Goal: Task Accomplishment & Management: Complete application form

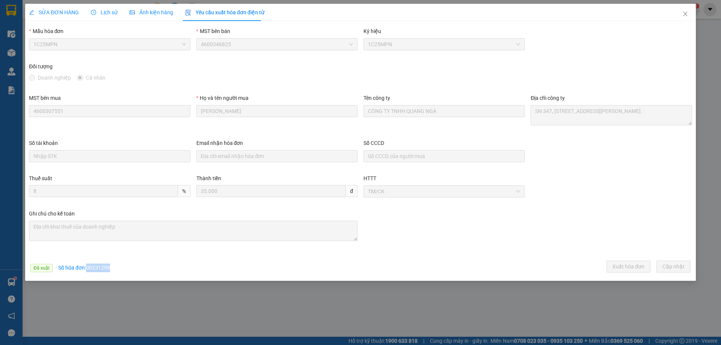
click at [685, 14] on icon "close" at bounding box center [686, 14] width 6 height 6
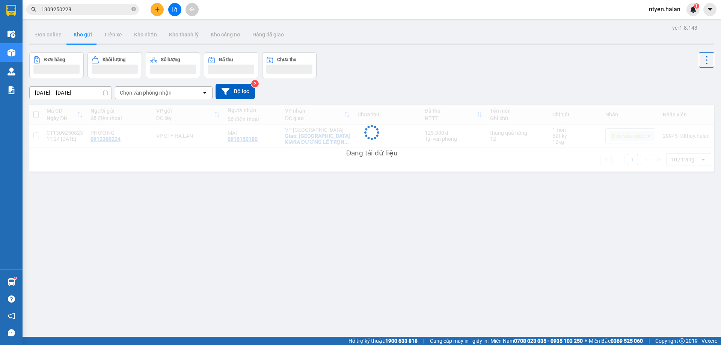
click at [80, 10] on input "1309250228" at bounding box center [85, 9] width 89 height 8
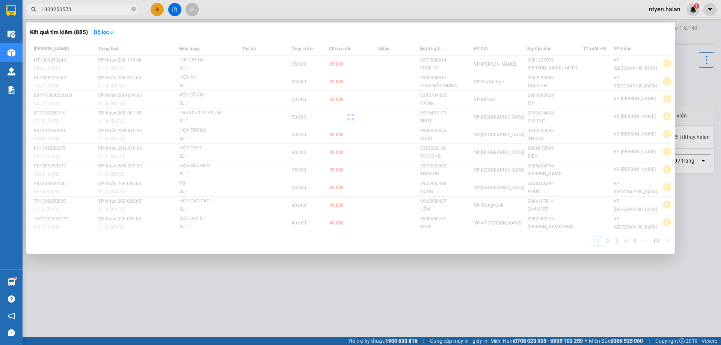
type input "1309250573"
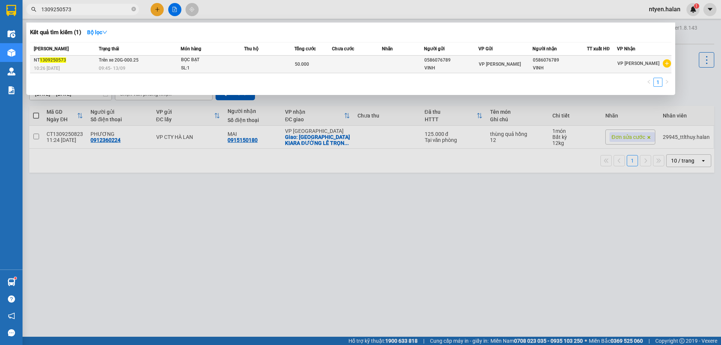
click at [98, 63] on td "Trên xe 20G-000.25 09:45 [DATE]" at bounding box center [139, 65] width 84 height 18
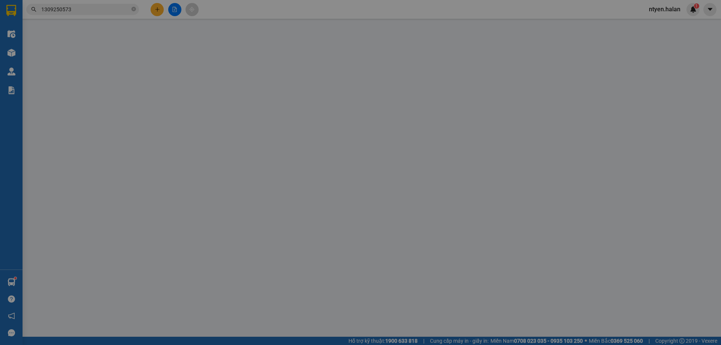
type input "0586076789"
type input "VINH"
type input "0586076789"
type input "VINH"
type input "50.000"
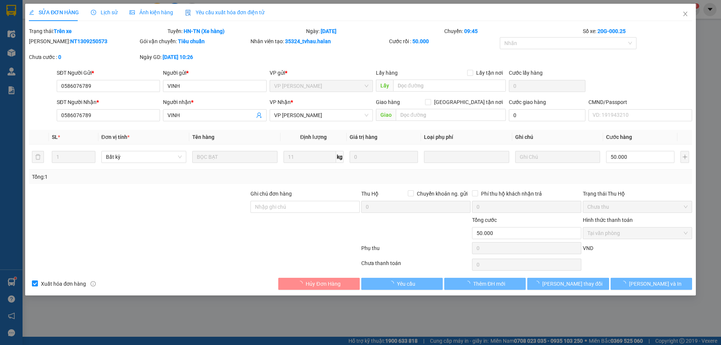
click at [203, 13] on span "Yêu cầu xuất hóa đơn điện tử" at bounding box center [224, 12] width 79 height 6
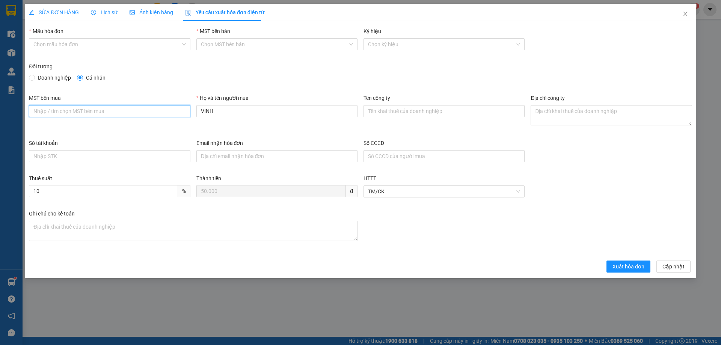
click at [70, 112] on input "MST bên mua" at bounding box center [109, 111] width 161 height 12
paste input "0110345021"
type input "0110345021"
click at [55, 41] on input "Mẫu hóa đơn" at bounding box center [106, 44] width 147 height 11
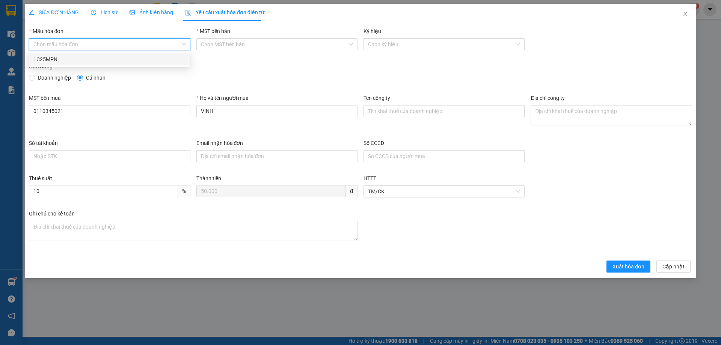
drag, startPoint x: 53, startPoint y: 56, endPoint x: 40, endPoint y: 67, distance: 16.8
click at [52, 57] on div "1C25MPN" at bounding box center [109, 59] width 152 height 8
type input "8"
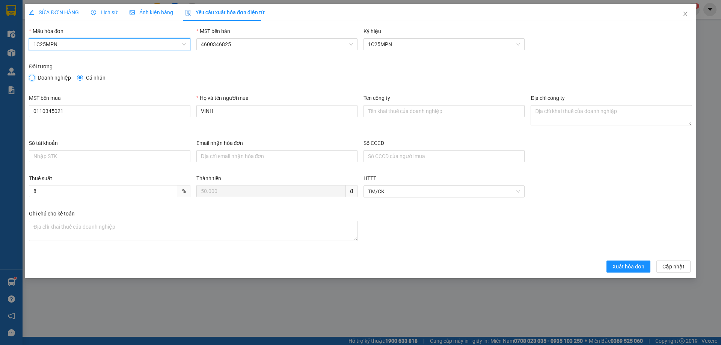
click at [33, 78] on input "Doanh nghiệp" at bounding box center [31, 77] width 5 height 5
radio input "true"
radio input "false"
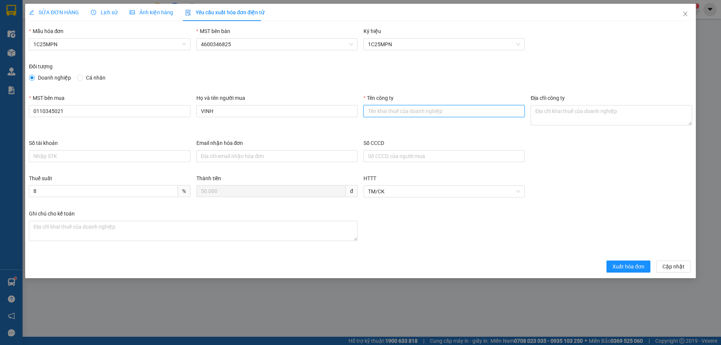
click at [427, 113] on input "Tên công ty" at bounding box center [444, 111] width 161 height 12
paste input "CÔNG TY CỔ PHẦN KIẾN TRÚC VÀ THƯƠNG MẠI DỊCH VỤ AN PHÁT"
type input "CÔNG TY CỔ PHẦN KIẾN TRÚC VÀ THƯƠNG MẠI DỊCH VỤ AN PHÁT"
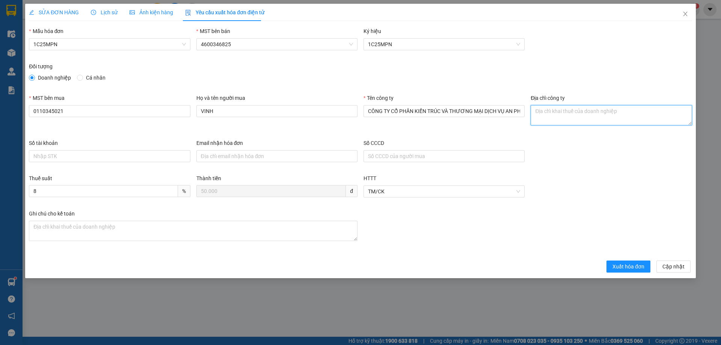
click at [543, 115] on textarea "Địa chỉ công ty" at bounding box center [611, 115] width 161 height 20
paste textarea "[STREET_ADDRESS][PERSON_NAME]."
type textarea "[STREET_ADDRESS][PERSON_NAME]."
drag, startPoint x: 53, startPoint y: 13, endPoint x: 148, endPoint y: 26, distance: 95.5
click at [54, 13] on span "SỬA ĐƠN HÀNG" at bounding box center [54, 12] width 50 height 6
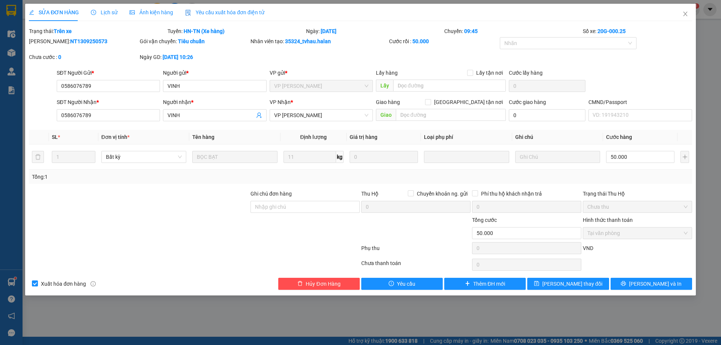
click at [232, 14] on span "Yêu cầu xuất hóa đơn điện tử" at bounding box center [224, 12] width 79 height 6
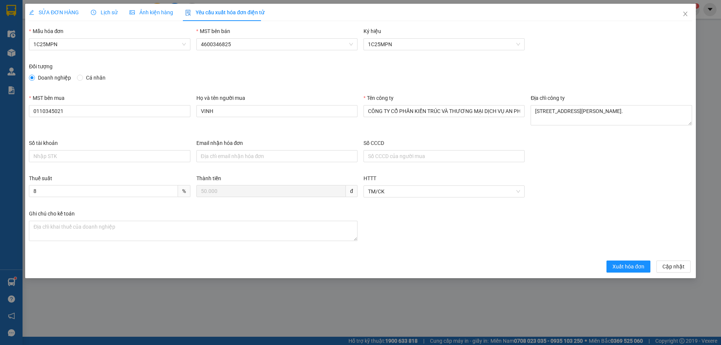
click at [74, 11] on span "SỬA ĐƠN HÀNG" at bounding box center [54, 12] width 50 height 6
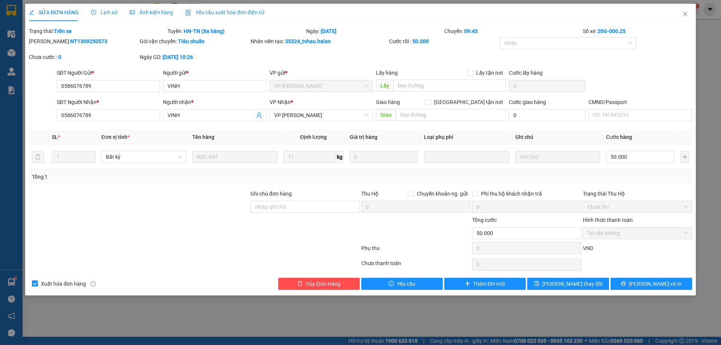
drag, startPoint x: 210, startPoint y: 10, endPoint x: 339, endPoint y: 129, distance: 175.5
click at [212, 11] on span "Yêu cầu xuất hóa đơn điện tử" at bounding box center [224, 12] width 79 height 6
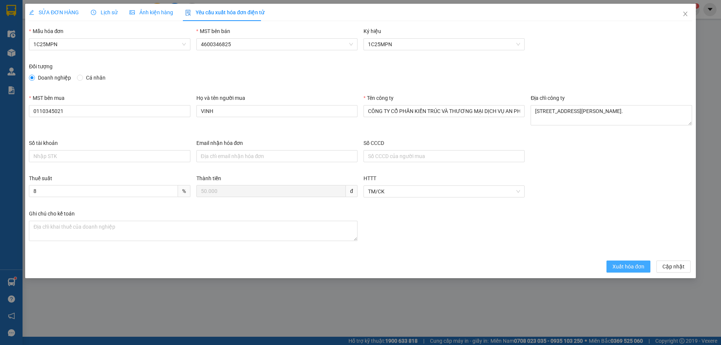
click at [621, 266] on span "Xuất hóa đơn" at bounding box center [629, 267] width 32 height 8
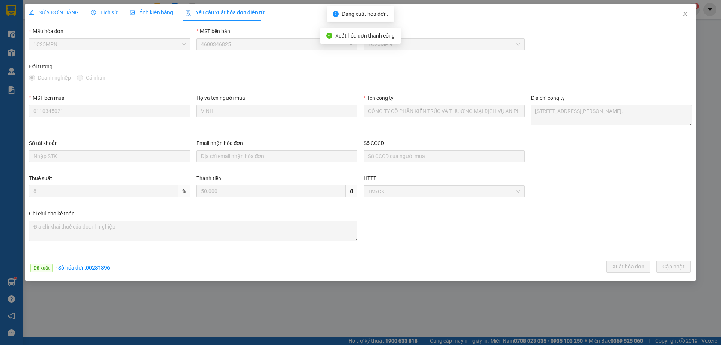
click at [99, 266] on span "· Số hóa đơn: 00231396" at bounding box center [83, 268] width 54 height 6
copy span "00231396"
drag, startPoint x: 688, startPoint y: 15, endPoint x: 247, endPoint y: 8, distance: 440.8
click at [687, 15] on icon "close" at bounding box center [686, 14] width 6 height 6
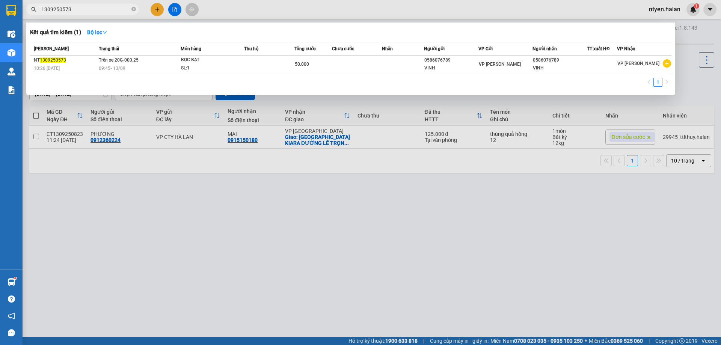
click at [98, 13] on input "1309250573" at bounding box center [85, 9] width 89 height 8
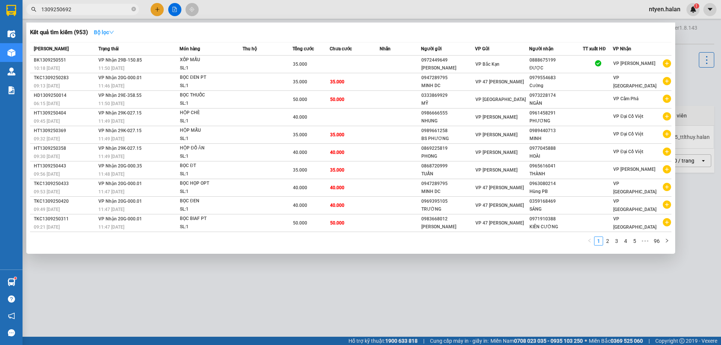
type input "1309250692"
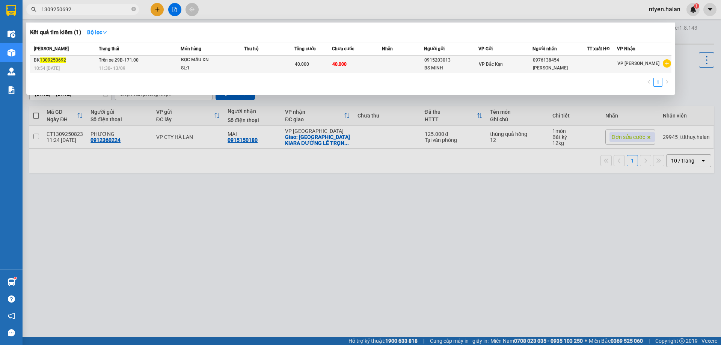
click at [124, 68] on span "11:30 [DATE]" at bounding box center [112, 68] width 27 height 5
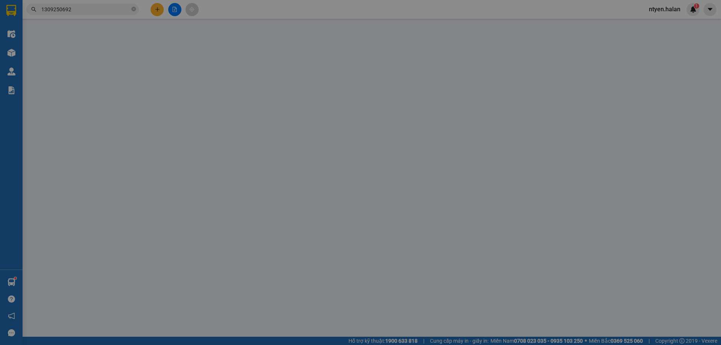
type input "0915203013"
type input "BS MINH"
type input "0976138454"
type input "[PERSON_NAME]"
type input "40.000"
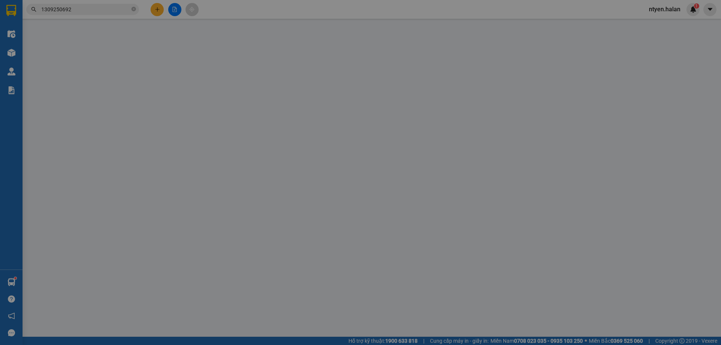
type input "40.000"
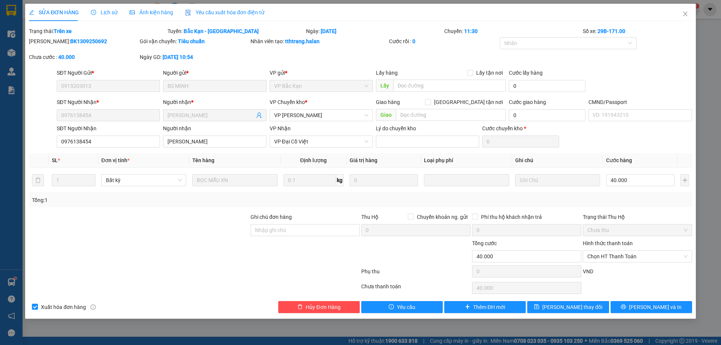
click at [211, 14] on span "Yêu cầu xuất hóa đơn điện tử" at bounding box center [224, 12] width 79 height 6
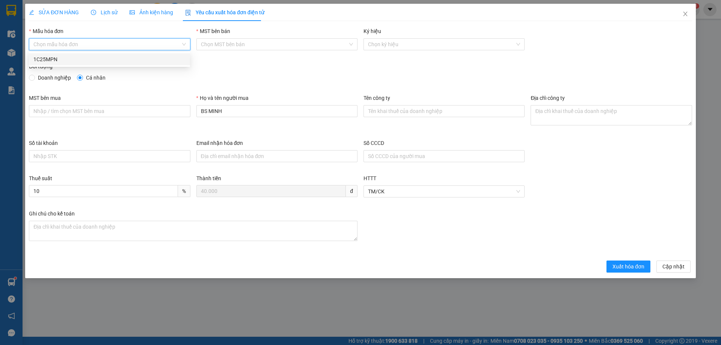
click at [79, 44] on input "Mẫu hóa đơn" at bounding box center [106, 44] width 147 height 11
click at [44, 57] on div "1C25MPN" at bounding box center [109, 59] width 152 height 8
type input "8"
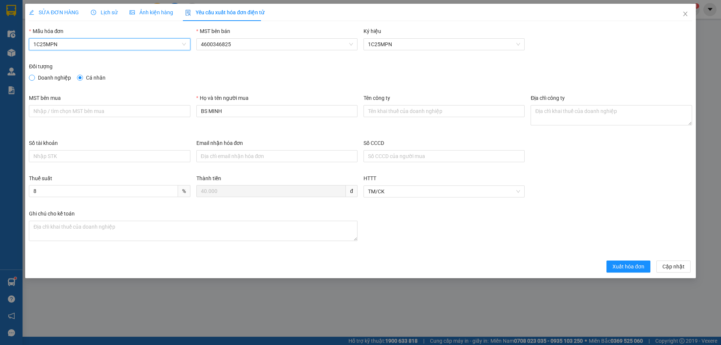
click at [35, 79] on span at bounding box center [32, 78] width 6 height 6
click at [34, 79] on input "Doanh nghiệp" at bounding box center [31, 77] width 5 height 5
radio input "true"
radio input "false"
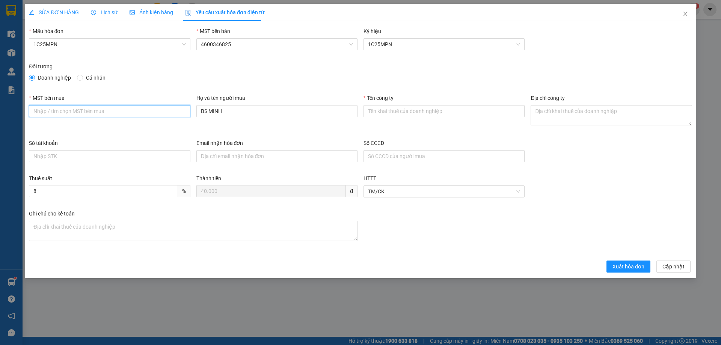
click at [51, 112] on input "MST bên mua" at bounding box center [109, 111] width 161 height 12
click at [148, 113] on input "MST bên mua" at bounding box center [109, 111] width 161 height 12
paste input "0315977568"
type input "0315977568"
click at [392, 110] on input "Tên công ty" at bounding box center [444, 111] width 161 height 12
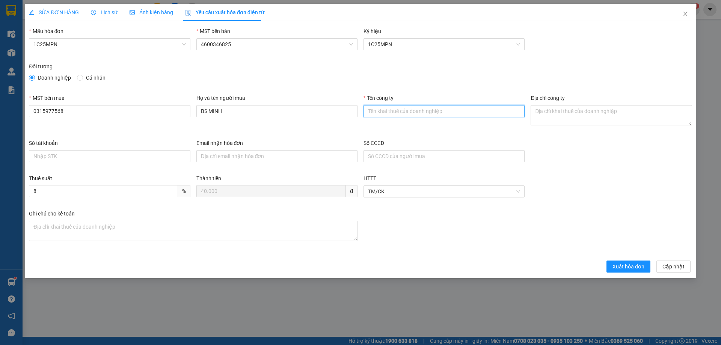
paste input "CÔNG TY TNHH GENE SOLUTIONS LAB"
type input "CÔNG TY TNHH GENE SOLUTIONS LAB"
drag, startPoint x: 264, startPoint y: 114, endPoint x: 156, endPoint y: 113, distance: 107.8
click at [156, 113] on div "MST bên mua 0315977568 Họ và tên người mua BS MINH Tên công ty CÔNG TY TNHH GEN…" at bounding box center [361, 116] width 670 height 45
paste input "CÔNG TY TNHH GENE SOLUTIONS LAB"
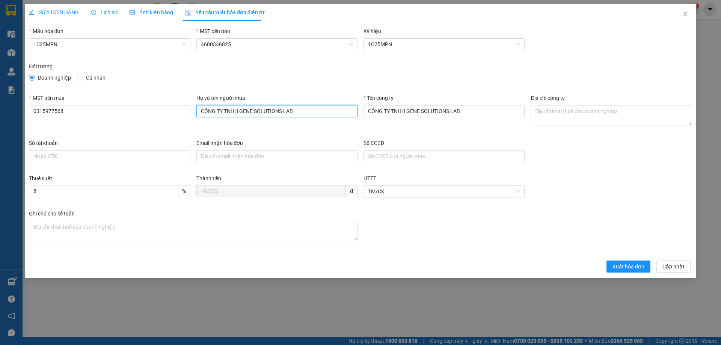
type input "CÔNG TY TNHH GENE SOLUTIONS LAB"
click at [547, 118] on textarea "Địa chỉ công ty" at bounding box center [611, 115] width 161 height 20
paste textarea "Tầng 3, phòng 301, Tòa nhà WMC, [STREET_ADDRESS]."
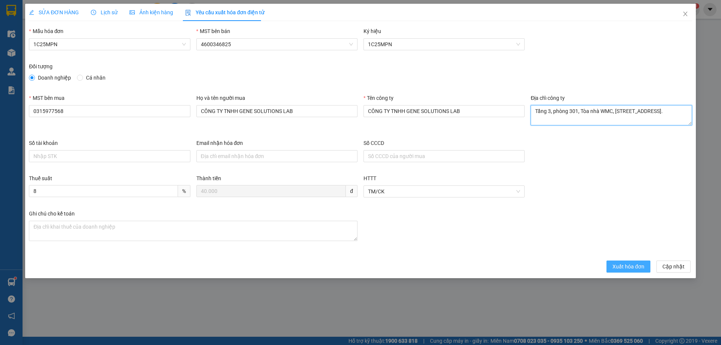
type textarea "Tầng 3, phòng 301, Tòa nhà WMC, [STREET_ADDRESS]."
click at [619, 269] on span "Xuất hóa đơn" at bounding box center [629, 267] width 32 height 8
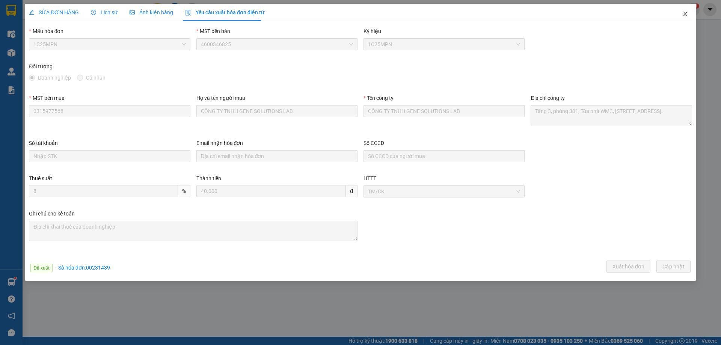
click at [684, 15] on icon "close" at bounding box center [686, 14] width 6 height 6
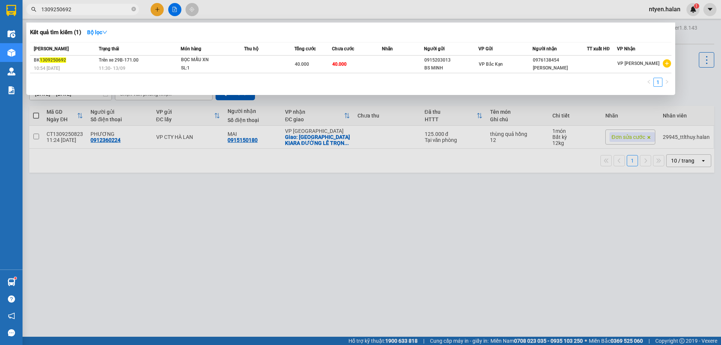
click at [93, 11] on input "1309250692" at bounding box center [85, 9] width 89 height 8
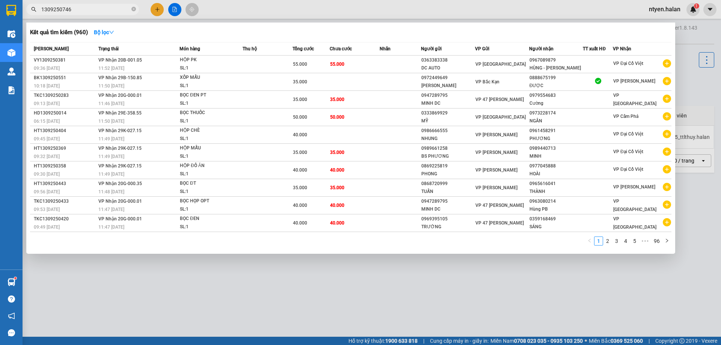
type input "1309250746"
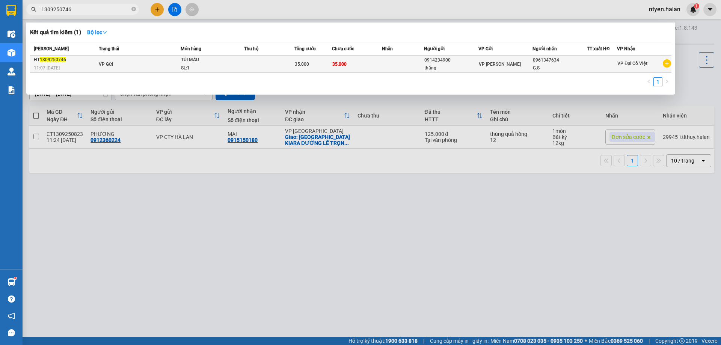
click at [109, 67] on span "VP Gửi" at bounding box center [106, 64] width 14 height 6
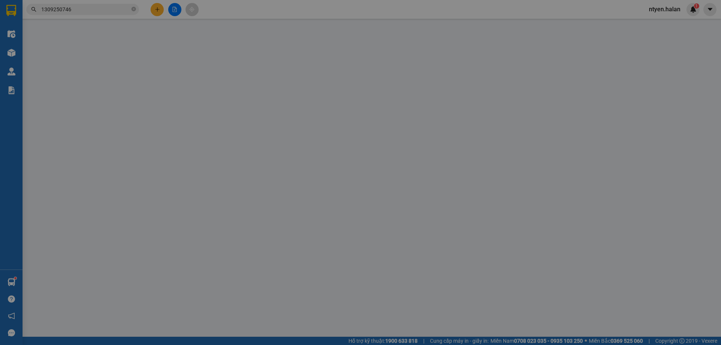
type input "0914234900"
type input "thắng"
type input "0961347634"
type input "G.S"
type input "35.000"
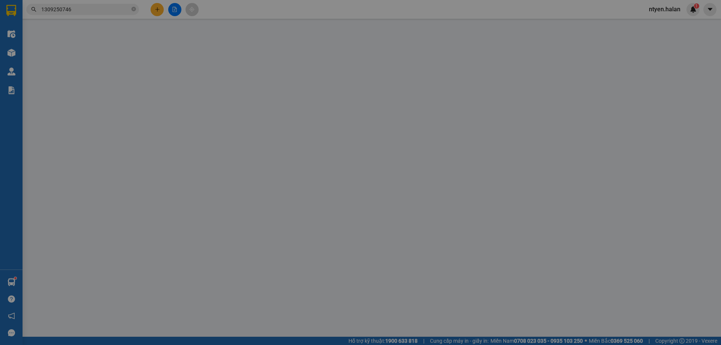
type input "35.000"
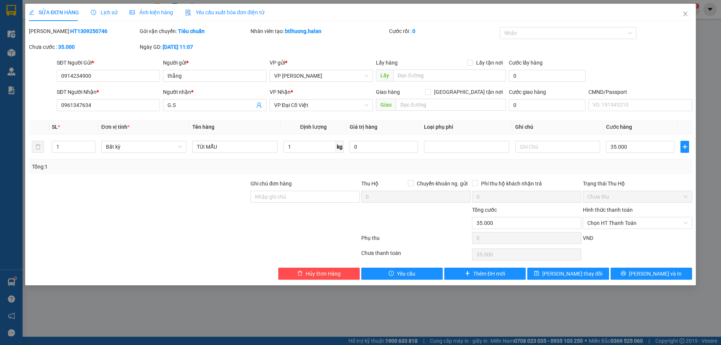
click at [200, 9] on span "Yêu cầu xuất hóa đơn điện tử" at bounding box center [224, 12] width 79 height 6
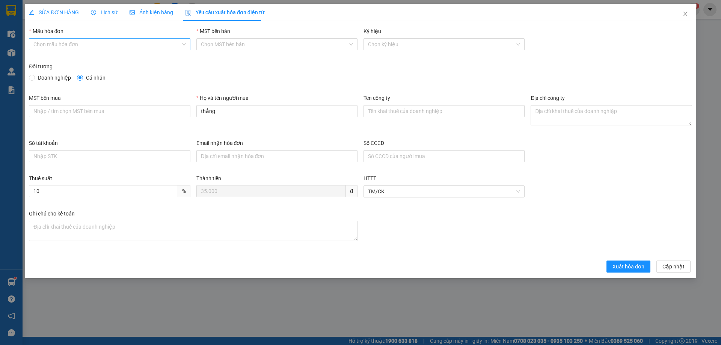
drag, startPoint x: 57, startPoint y: 46, endPoint x: 37, endPoint y: 51, distance: 20.6
click at [57, 46] on input "Mẫu hóa đơn" at bounding box center [106, 44] width 147 height 11
drag, startPoint x: 35, startPoint y: 59, endPoint x: 40, endPoint y: 65, distance: 8.3
click at [36, 59] on div "1C25MPN" at bounding box center [109, 59] width 152 height 8
type input "8"
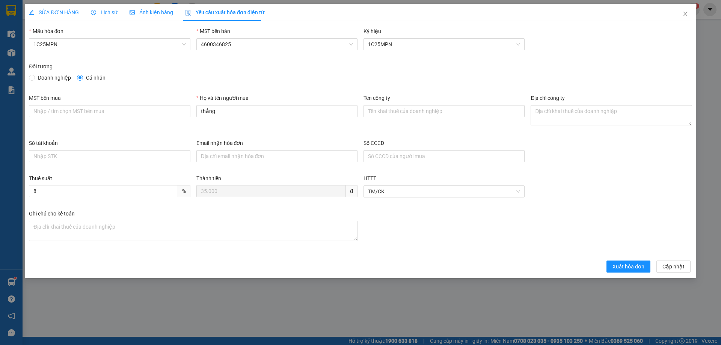
click at [36, 76] on span "Doanh nghiệp" at bounding box center [54, 78] width 39 height 8
click at [34, 76] on input "Doanh nghiệp" at bounding box center [31, 77] width 5 height 5
radio input "true"
radio input "false"
click at [91, 109] on input "MST bên mua" at bounding box center [109, 111] width 161 height 12
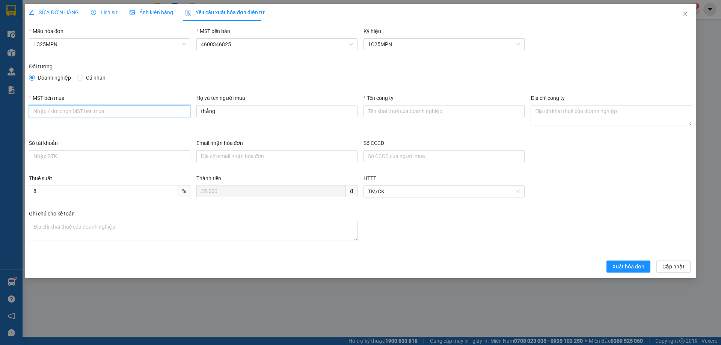
paste input "0315977568"
type input "0315977568"
click at [431, 111] on input "Tên công ty" at bounding box center [444, 111] width 161 height 12
paste input "CÔNG TY TNHH GENE SOLUTIONS LAB"
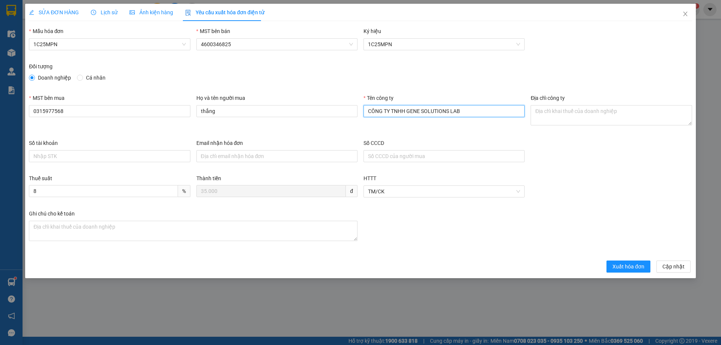
type input "CÔNG TY TNHH GENE SOLUTIONS LAB"
click at [547, 115] on textarea "Địa chỉ công ty" at bounding box center [611, 115] width 161 height 20
paste textarea "Tầng 3, phòng 301, Tòa nhà WMC, [STREET_ADDRESS]."
type textarea "Tầng 3, phòng 301, Tòa nhà WMC, [STREET_ADDRESS]."
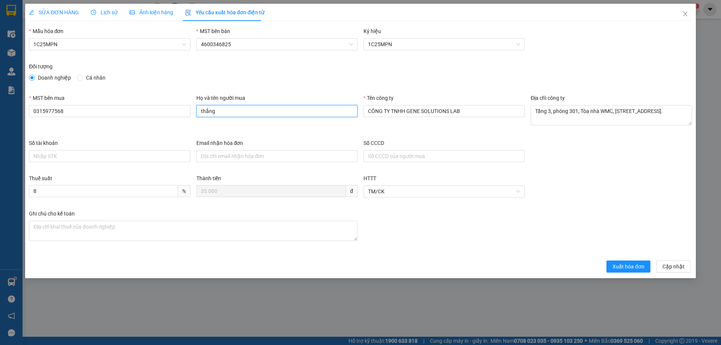
click at [194, 112] on div "Họ và tên người mua thắng" at bounding box center [276, 116] width 167 height 45
click at [446, 108] on input "CÔNG TY TNHH GENE SOLUTIONS LAB" at bounding box center [444, 111] width 161 height 12
click at [256, 114] on input "Họ và tên người mua" at bounding box center [276, 111] width 161 height 12
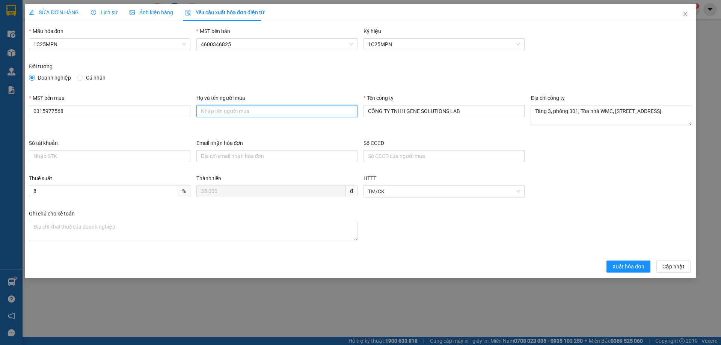
paste input "CÔNG TY TNHH GENE SOLUTIONS LAB"
type input "CÔNG TY TNHH GENE SOLUTIONS LAB"
drag, startPoint x: 617, startPoint y: 267, endPoint x: 507, endPoint y: 261, distance: 109.9
click at [616, 267] on span "Xuất hóa đơn" at bounding box center [629, 267] width 32 height 8
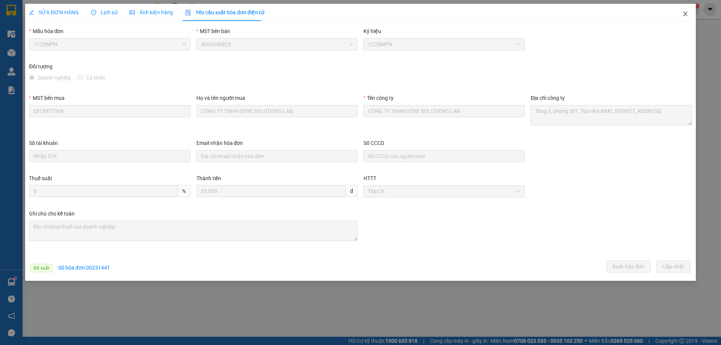
click at [683, 12] on icon "close" at bounding box center [686, 14] width 6 height 6
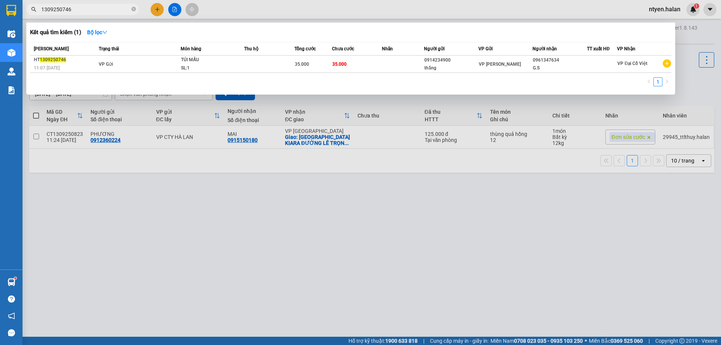
click at [74, 10] on input "1309250746" at bounding box center [85, 9] width 89 height 8
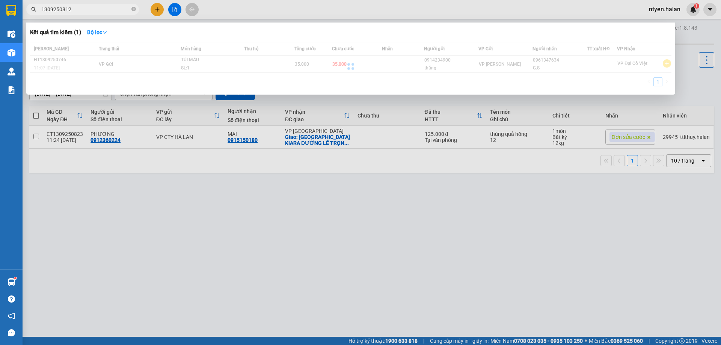
type input "1309250812"
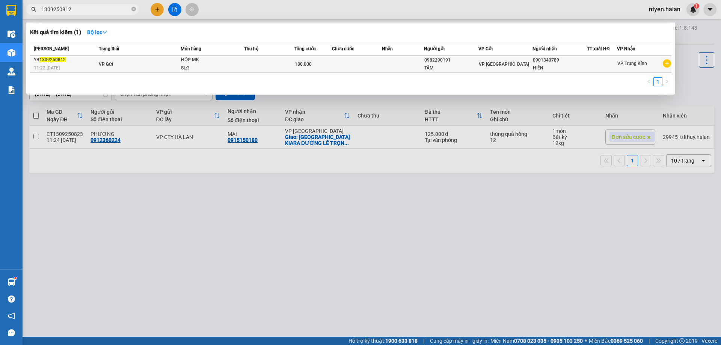
click at [106, 67] on span "VP Gửi" at bounding box center [106, 64] width 14 height 5
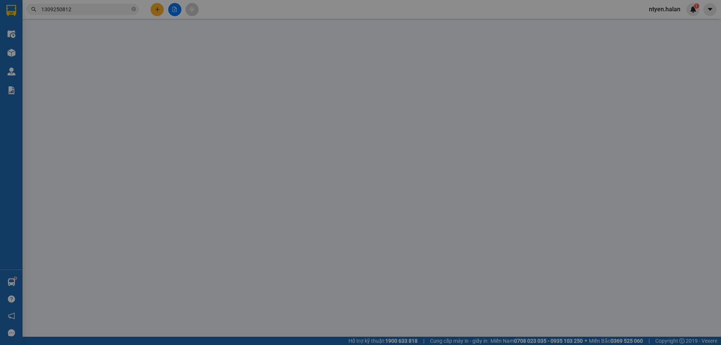
type input "0982290191"
type input "TÂM"
type input "0901340789"
type input "HIỂN"
type input "180.000"
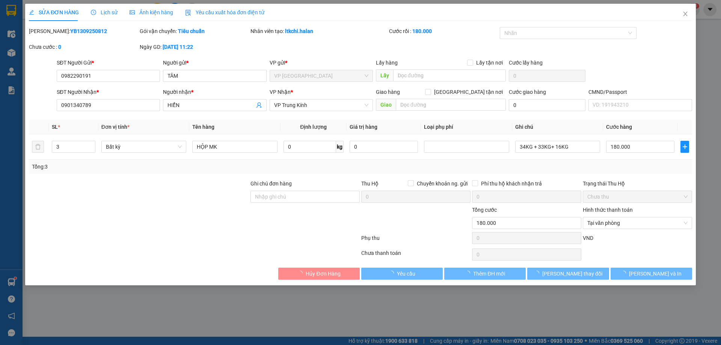
click at [209, 12] on span "Yêu cầu xuất hóa đơn điện tử" at bounding box center [224, 12] width 79 height 6
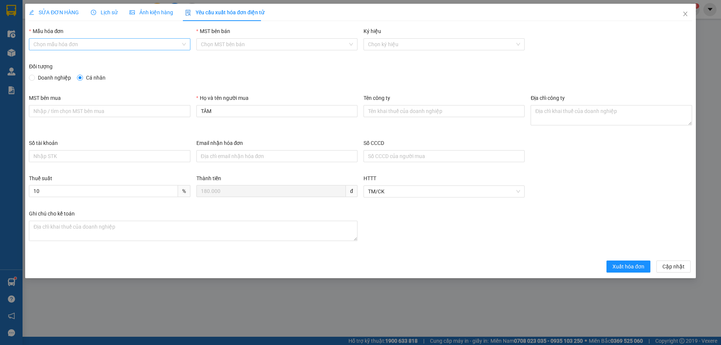
drag, startPoint x: 67, startPoint y: 47, endPoint x: 60, endPoint y: 50, distance: 7.7
click at [67, 48] on input "Mẫu hóa đơn" at bounding box center [106, 44] width 147 height 11
drag, startPoint x: 36, startPoint y: 61, endPoint x: 39, endPoint y: 65, distance: 5.4
click at [37, 62] on div "1C25MPN" at bounding box center [109, 59] width 152 height 8
type input "8"
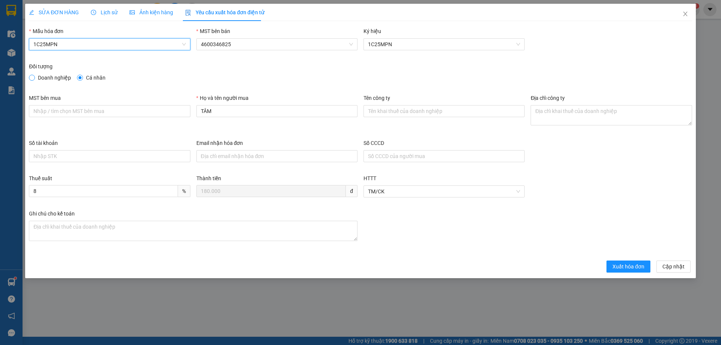
click at [34, 77] on span at bounding box center [32, 78] width 6 height 6
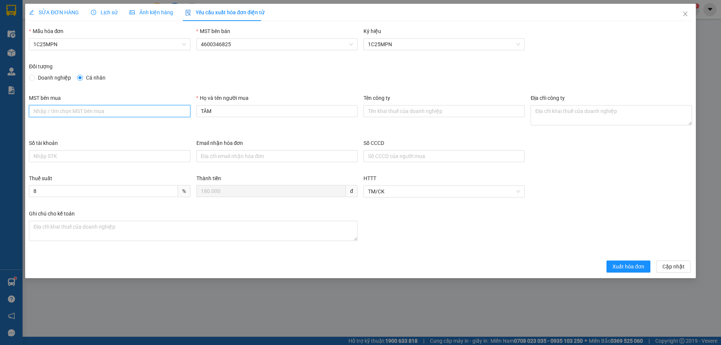
click at [126, 110] on input "MST bên mua" at bounding box center [109, 111] width 161 height 12
paste input "4601528779"
type input "4601528779"
click at [388, 114] on input "Tên công ty" at bounding box center [444, 111] width 161 height 12
paste input "CÔNG TY TNHH SẢN XUẤT VÀ THƯƠNG MẠI NST TECH"
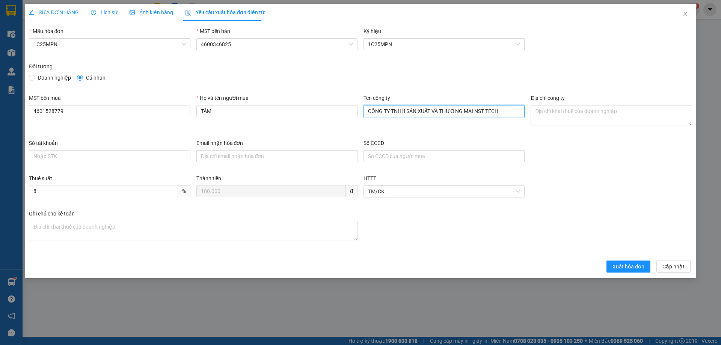
type input "CÔNG TY TNHH SẢN XUẤT VÀ THƯƠNG MẠI NST TECH"
click at [536, 115] on textarea "Địa chỉ công ty" at bounding box center [611, 115] width 161 height 20
paste textarea "Tổ dân phố [GEOGRAPHIC_DATA], [GEOGRAPHIC_DATA], [GEOGRAPHIC_DATA], [GEOGRAPHIC…"
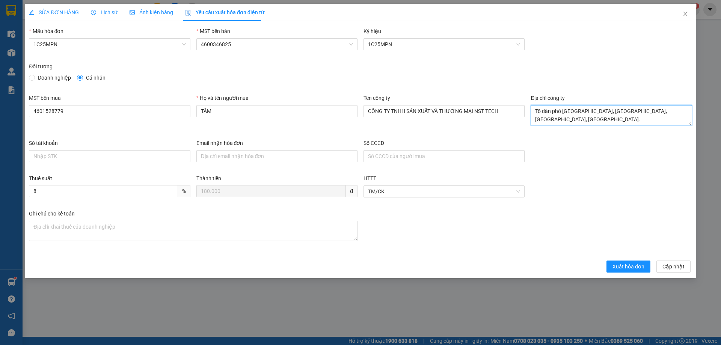
type textarea "Tổ dân phố [GEOGRAPHIC_DATA], [GEOGRAPHIC_DATA], [GEOGRAPHIC_DATA], [GEOGRAPHIC…"
click at [51, 9] on span "SỬA ĐƠN HÀNG" at bounding box center [54, 12] width 50 height 6
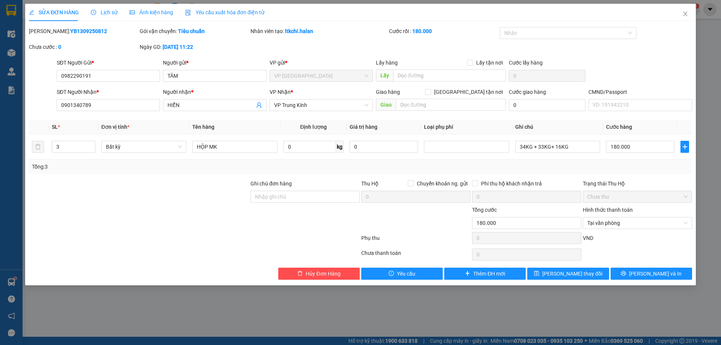
click at [204, 15] on span "Yêu cầu xuất hóa đơn điện tử" at bounding box center [224, 12] width 79 height 6
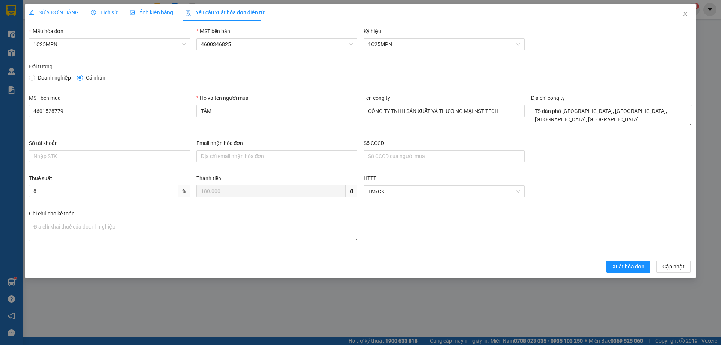
click at [46, 15] on span "SỬA ĐƠN HÀNG" at bounding box center [54, 12] width 50 height 6
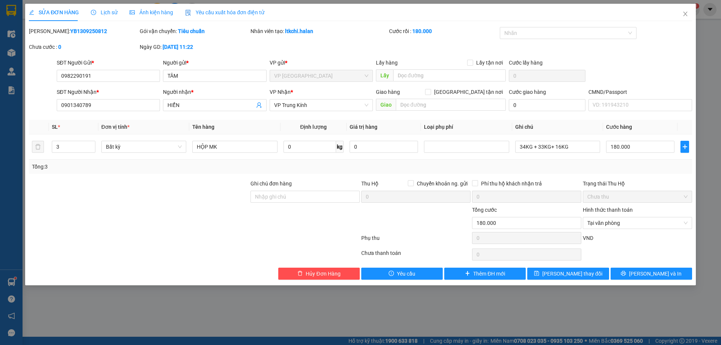
click at [214, 12] on span "Yêu cầu xuất hóa đơn điện tử" at bounding box center [224, 12] width 79 height 6
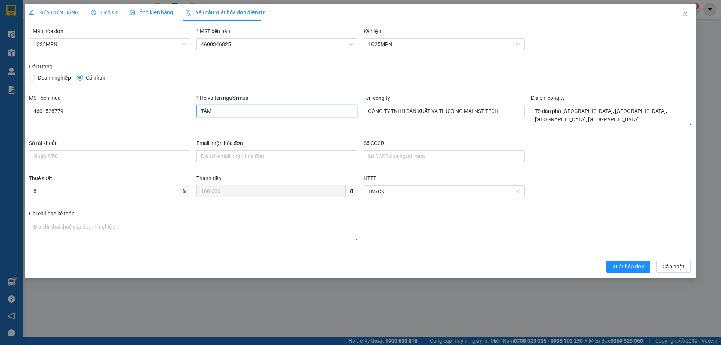
drag, startPoint x: 230, startPoint y: 110, endPoint x: 192, endPoint y: 98, distance: 40.3
click at [187, 104] on div "MST bên mua 4601528779 Họ và tên người mua TÂM Tên công ty CÔNG TY TNHH SẢN XUẤ…" at bounding box center [361, 116] width 670 height 45
type input "Hiển"
click at [644, 270] on span "Xuất hóa đơn" at bounding box center [629, 267] width 32 height 8
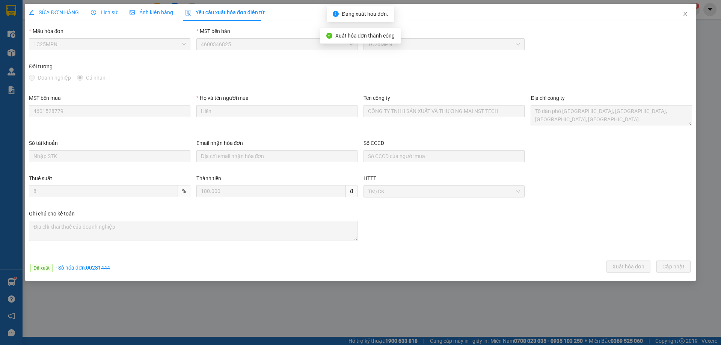
click at [101, 268] on span "· Số hóa đơn: 00231444" at bounding box center [83, 268] width 54 height 6
copy span "00231444"
click at [689, 13] on span "Close" at bounding box center [685, 14] width 21 height 21
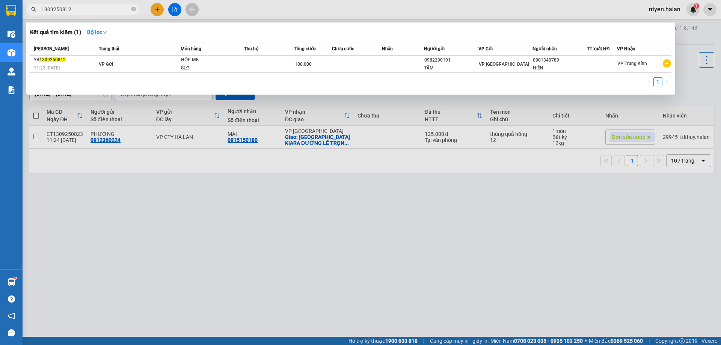
click at [78, 11] on input "1309250812" at bounding box center [85, 9] width 89 height 8
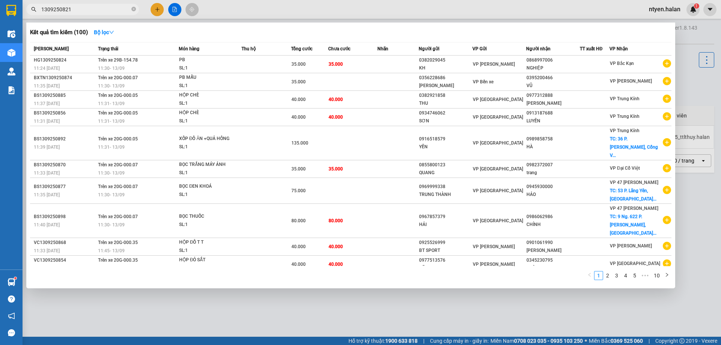
type input "1309250821"
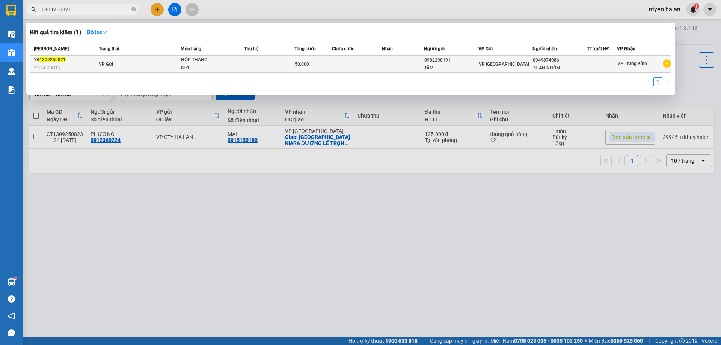
click at [104, 65] on span "VP Gửi" at bounding box center [106, 64] width 14 height 5
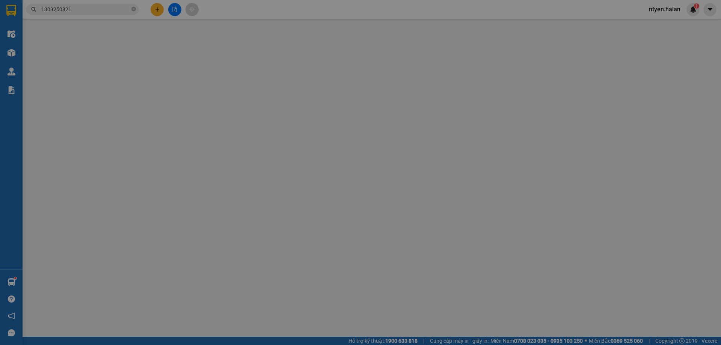
type input "0982290191"
type input "TÂM"
type input "0949874986"
type input "THAN NHÔM"
type input "50.000"
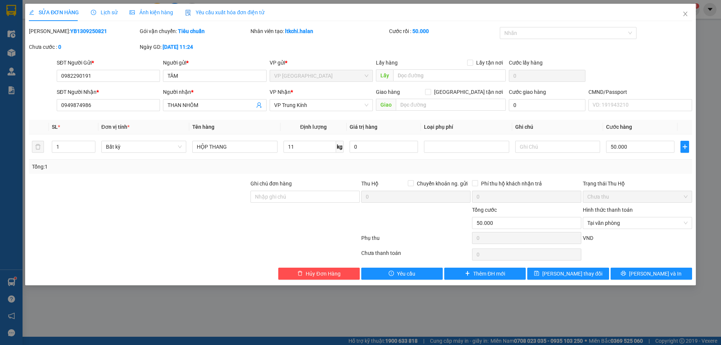
click at [208, 14] on span "Yêu cầu xuất hóa đơn điện tử" at bounding box center [224, 12] width 79 height 6
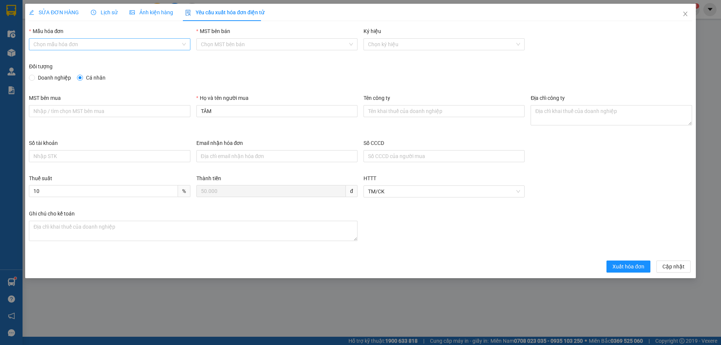
click at [72, 42] on input "Mẫu hóa đơn" at bounding box center [106, 44] width 147 height 11
click at [46, 59] on div "1C25MPN" at bounding box center [109, 59] width 152 height 8
type input "8"
drag, startPoint x: 34, startPoint y: 76, endPoint x: 69, endPoint y: 106, distance: 45.8
click at [34, 77] on input "Doanh nghiệp" at bounding box center [31, 77] width 5 height 5
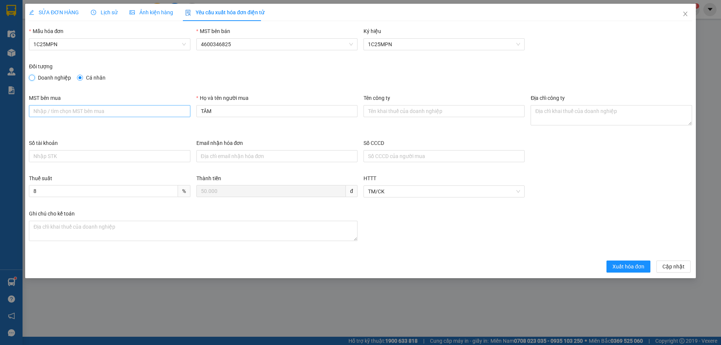
radio input "true"
radio input "false"
click at [89, 112] on input "MST bên mua" at bounding box center [109, 111] width 161 height 12
paste input "4601528779"
type input "4601528779"
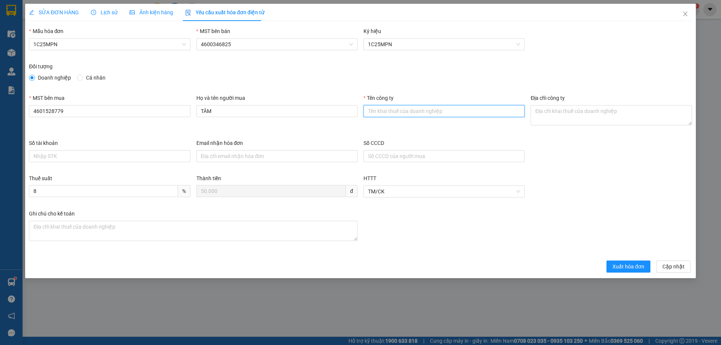
click at [430, 112] on input "Tên công ty" at bounding box center [444, 111] width 161 height 12
paste input "CÔNG TY TNHH SẢN XUẤT VÀ THƯƠNG MẠI NST TECH"
type input "CÔNG TY TNHH SẢN XUẤT VÀ THƯƠNG MẠI NST TECH"
click at [592, 119] on textarea "Địa chỉ công ty" at bounding box center [611, 115] width 161 height 20
paste textarea "Tổ dân phố [GEOGRAPHIC_DATA], [GEOGRAPHIC_DATA], [GEOGRAPHIC_DATA], [GEOGRAPHIC…"
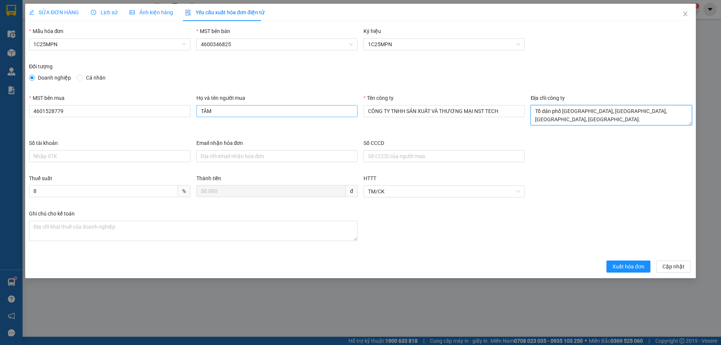
type textarea "Tổ dân phố [GEOGRAPHIC_DATA], [GEOGRAPHIC_DATA], [GEOGRAPHIC_DATA], [GEOGRAPHIC…"
drag, startPoint x: 235, startPoint y: 113, endPoint x: 169, endPoint y: 111, distance: 66.2
click at [174, 111] on div "MST bên mua 4601528779 Họ và tên người mua TÂM Tên công ty CÔNG TY TNHH SẢN XUẤ…" at bounding box center [361, 116] width 670 height 45
type input "Hiển"
click at [621, 270] on span "Xuất hóa đơn" at bounding box center [629, 267] width 32 height 8
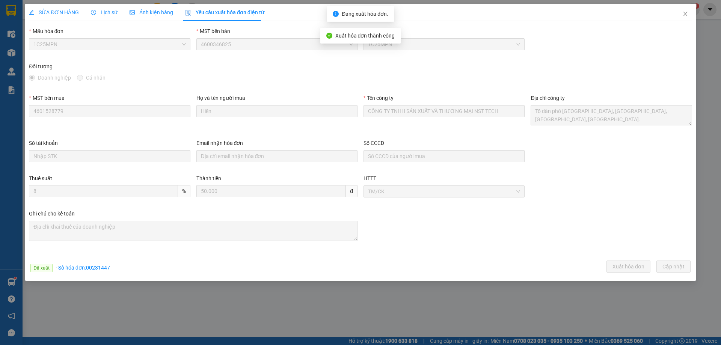
click at [99, 269] on span "· Số hóa đơn: 00231447" at bounding box center [83, 268] width 54 height 6
copy span "00231447"
click at [685, 14] on icon "close" at bounding box center [685, 14] width 4 height 5
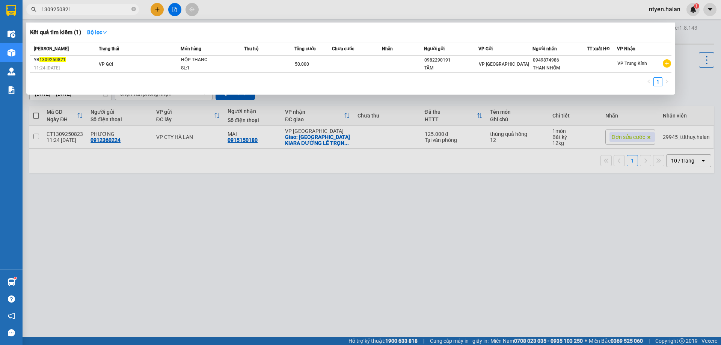
click at [84, 14] on span "1309250821" at bounding box center [82, 9] width 113 height 11
click at [82, 11] on input "1309250821" at bounding box center [85, 9] width 89 height 8
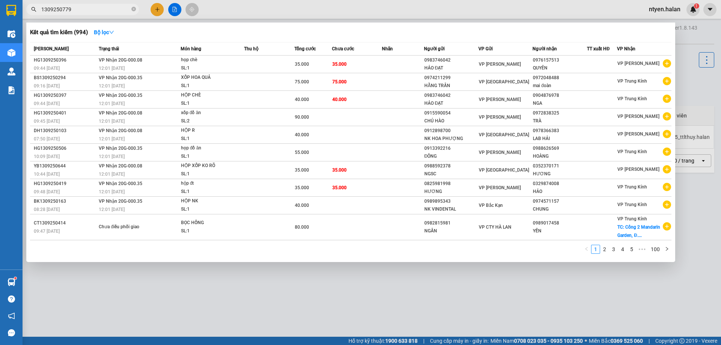
type input "1309250779"
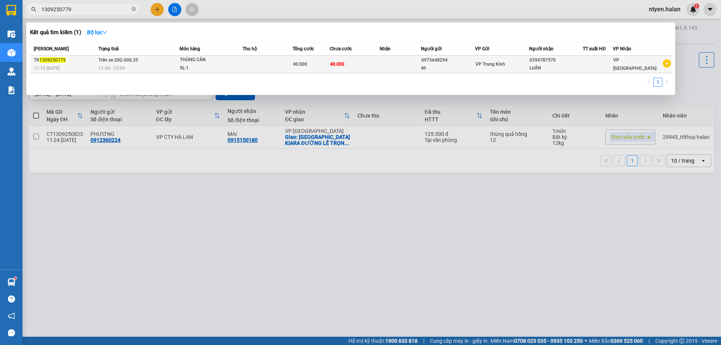
click at [108, 65] on span "11:45 [DATE]" at bounding box center [111, 68] width 27 height 6
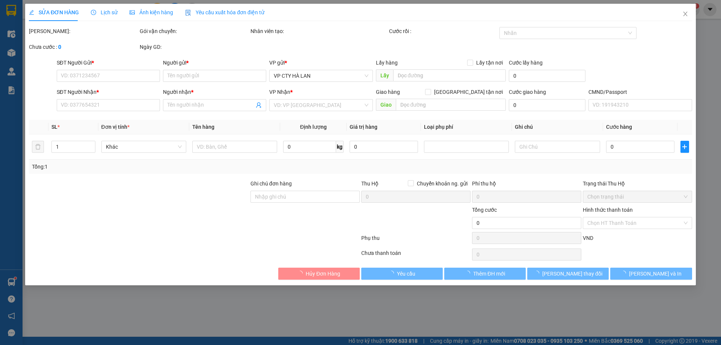
type input "0973648294"
type input "kh"
type input "0394787570"
type input "LUÂN"
type input "40.000"
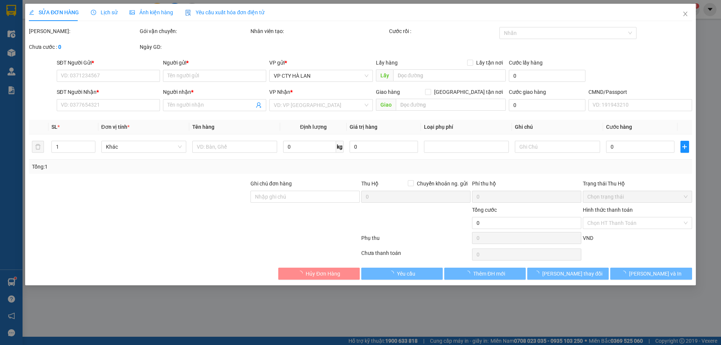
type input "40.000"
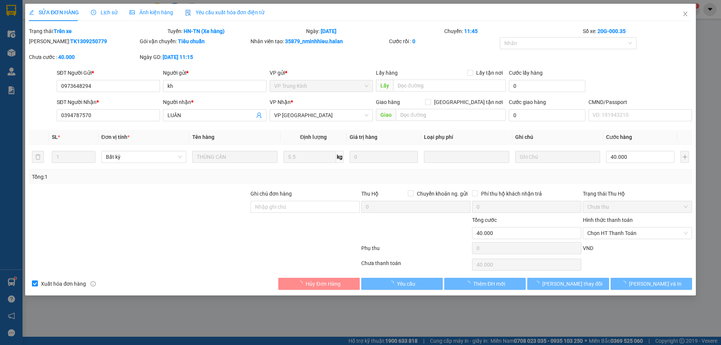
click at [210, 15] on span "Yêu cầu xuất hóa đơn điện tử" at bounding box center [224, 12] width 79 height 6
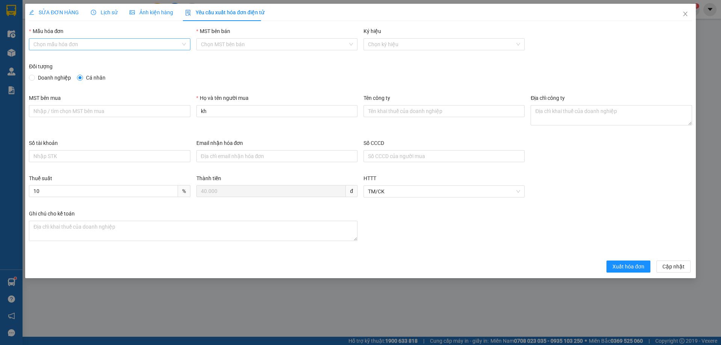
click at [72, 45] on input "Mẫu hóa đơn" at bounding box center [106, 44] width 147 height 11
click at [53, 59] on div "1C25MPN" at bounding box center [109, 59] width 152 height 8
type input "8"
click at [32, 80] on span at bounding box center [32, 78] width 6 height 6
click at [32, 80] on input "Doanh nghiệp" at bounding box center [31, 77] width 5 height 5
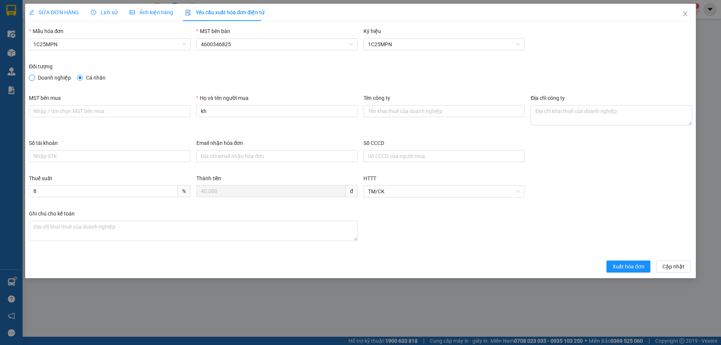
radio input "true"
radio input "false"
drag, startPoint x: 70, startPoint y: 113, endPoint x: 66, endPoint y: 119, distance: 7.0
click at [70, 113] on input "MST bên mua" at bounding box center [109, 111] width 161 height 12
click at [93, 106] on input "MST bên mua" at bounding box center [109, 111] width 161 height 12
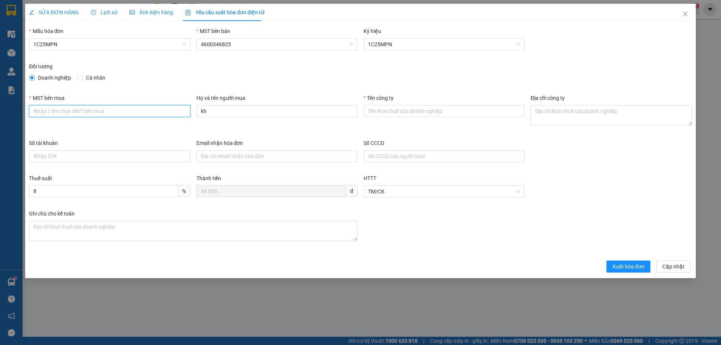
paste input "2301206093"
type input "2301206093"
click at [408, 109] on input "Tên công ty" at bounding box center [444, 111] width 161 height 12
paste input "CÔNG TY TNHH SẢN XUẤT VÀ THƯƠNG MẠI LHV [GEOGRAPHIC_DATA]"
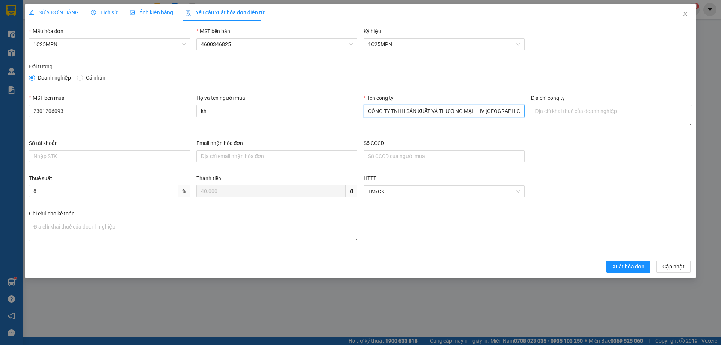
type input "CÔNG TY TNHH SẢN XUẤT VÀ THƯƠNG MẠI LHV [GEOGRAPHIC_DATA]"
click at [540, 113] on textarea "Địa chỉ công ty" at bounding box center [611, 115] width 161 height 20
paste textarea "Thôn Ngô Xá, Xã [GEOGRAPHIC_DATA], [GEOGRAPHIC_DATA], [GEOGRAPHIC_DATA]."
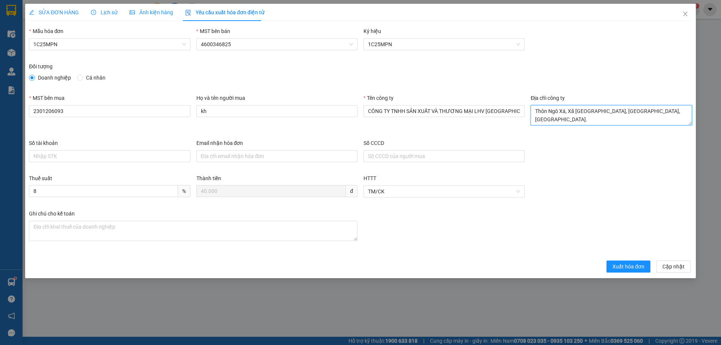
type textarea "Thôn Ngô Xá, Xã [GEOGRAPHIC_DATA], [GEOGRAPHIC_DATA], [GEOGRAPHIC_DATA]."
drag, startPoint x: 60, startPoint y: 13, endPoint x: 169, endPoint y: 20, distance: 109.5
click at [61, 13] on span "SỬA ĐƠN HÀNG" at bounding box center [54, 12] width 50 height 6
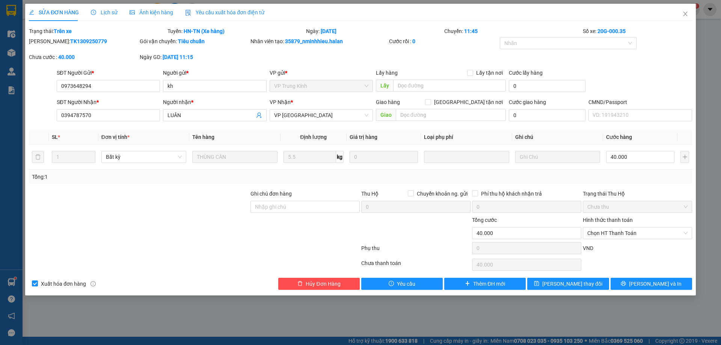
click at [217, 14] on span "Yêu cầu xuất hóa đơn điện tử" at bounding box center [224, 12] width 79 height 6
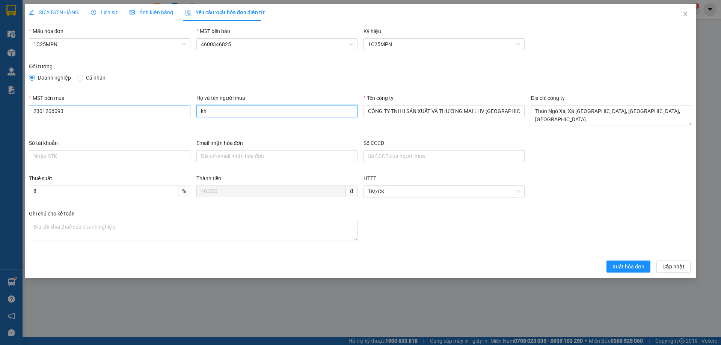
drag, startPoint x: 229, startPoint y: 112, endPoint x: 147, endPoint y: 110, distance: 82.3
click at [148, 112] on div "MST bên mua 2301206093 Họ và tên người mua kh Tên công ty CÔNG TY TNHH SẢN XUẤT…" at bounding box center [361, 116] width 670 height 45
type input "Luân"
drag, startPoint x: 247, startPoint y: 262, endPoint x: 290, endPoint y: 262, distance: 42.8
click at [252, 262] on div "Xuất hóa đơn Cập [GEOGRAPHIC_DATA]" at bounding box center [360, 267] width 667 height 12
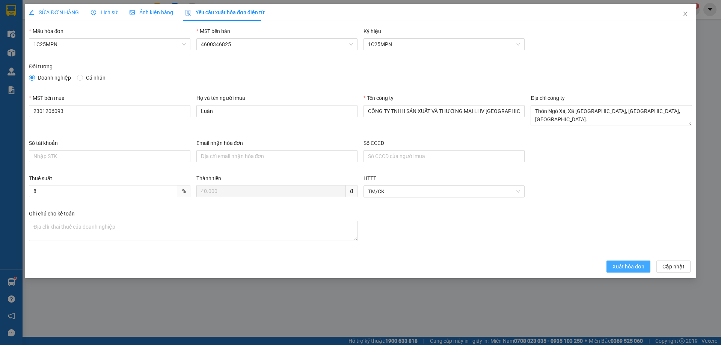
click at [615, 268] on span "Xuất hóa đơn" at bounding box center [629, 267] width 32 height 8
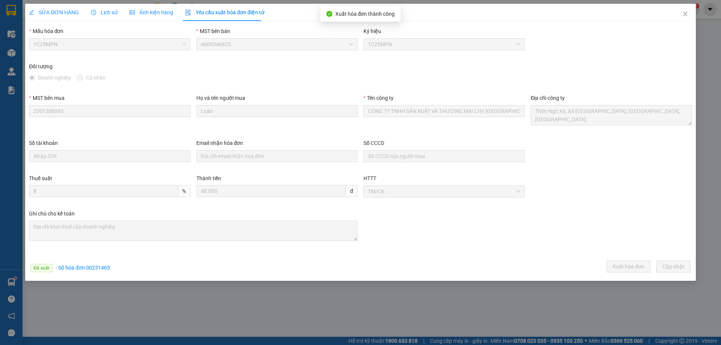
click at [98, 264] on div "Đã xuất · Số hóa đơn: 00231465" at bounding box center [69, 268] width 79 height 9
copy span "00231465"
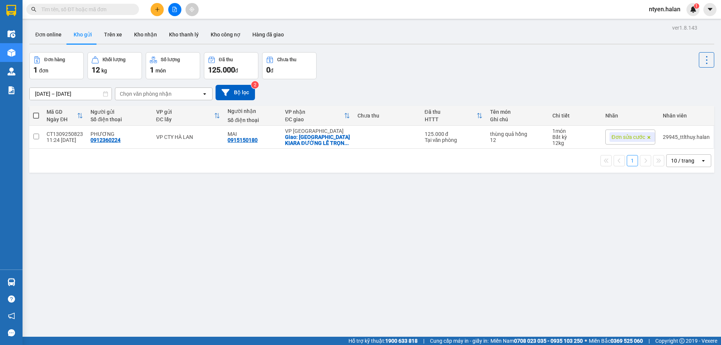
click at [60, 11] on input "text" at bounding box center [85, 9] width 89 height 8
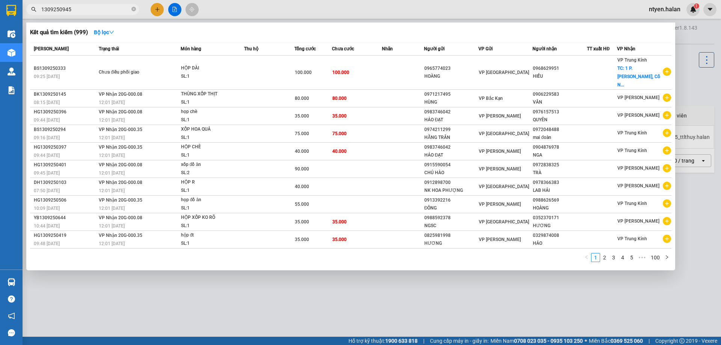
type input "1309250945"
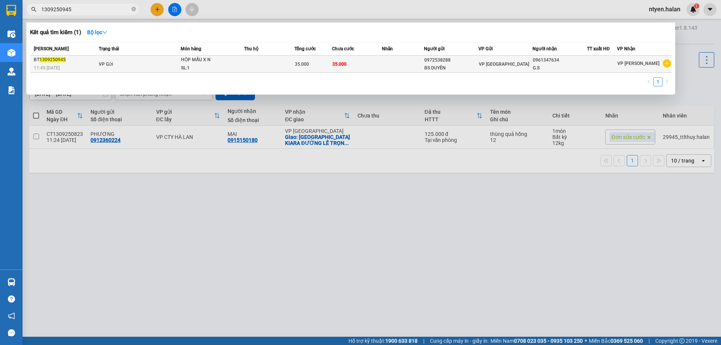
click at [80, 65] on div "11:49 [DATE]" at bounding box center [65, 68] width 63 height 8
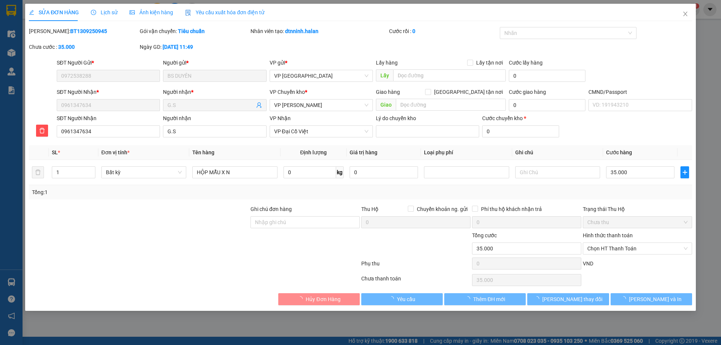
type input "0972538288"
type input "BS DUYÊN"
type input "0961347634"
type input "G.S"
type input "35.000"
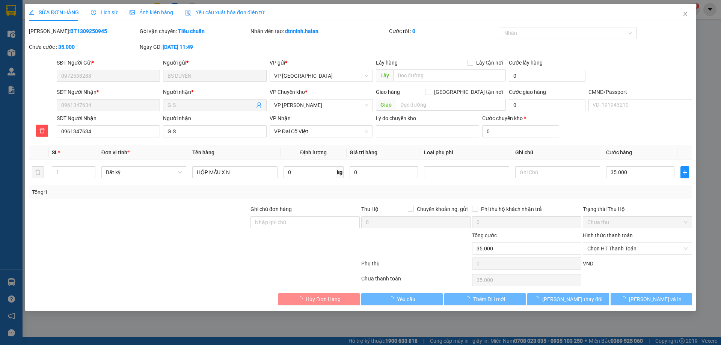
type input "35.000"
click at [204, 14] on span "Yêu cầu xuất hóa đơn điện tử" at bounding box center [224, 12] width 79 height 6
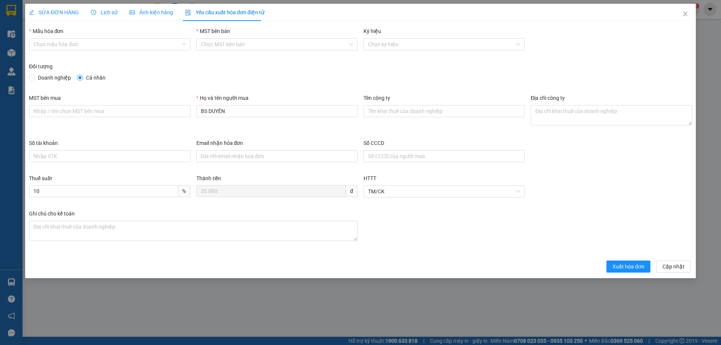
drag, startPoint x: 92, startPoint y: 119, endPoint x: 85, endPoint y: 113, distance: 9.6
click at [92, 119] on div "MST bên mua" at bounding box center [109, 107] width 161 height 26
click at [82, 112] on input "MST bên mua" at bounding box center [109, 111] width 161 height 12
paste input "0315977568"
type input "0315977568"
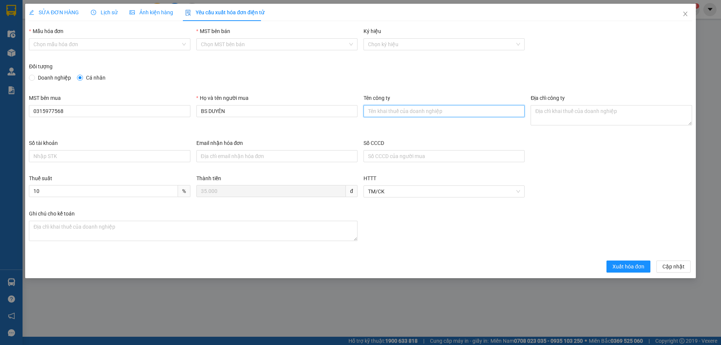
click at [420, 108] on input "Tên công ty" at bounding box center [444, 111] width 161 height 12
paste input "CÔNG TY TNHH GENE SOLUTIONS LAB"
type input "CÔNG TY TNHH GENE SOLUTIONS LAB"
click at [545, 113] on textarea "Địa chỉ công ty" at bounding box center [611, 115] width 161 height 20
paste textarea "Tầng 3, phòng 301, Tòa nhà WMC, [STREET_ADDRESS]."
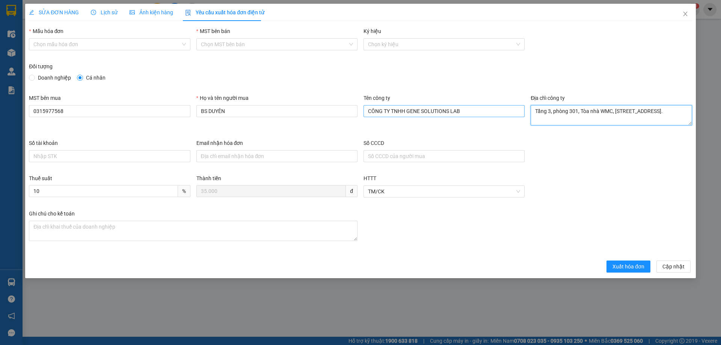
type textarea "Tầng 3, phòng 301, Tòa nhà WMC, [STREET_ADDRESS]."
drag, startPoint x: 462, startPoint y: 109, endPoint x: 359, endPoint y: 111, distance: 103.7
click at [359, 111] on div "MST bên mua 0315977568 Họ và tên người mua BS DUYÊN Tên công ty CÔNG TY TNHH GE…" at bounding box center [361, 116] width 670 height 45
drag, startPoint x: 242, startPoint y: 117, endPoint x: 172, endPoint y: 106, distance: 71.0
click at [172, 106] on div "MST bên mua 0315977568 Họ và tên người mua BS DUYÊN Tên công ty CÔNG TY TNHH GE…" at bounding box center [361, 116] width 670 height 45
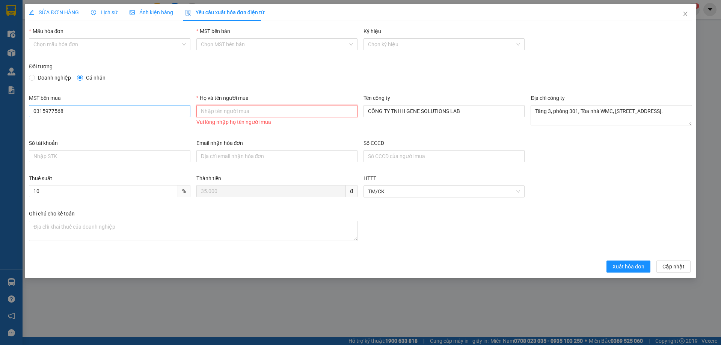
paste input "CÔNG TY TNHH GENE SOLUTIONS LAB"
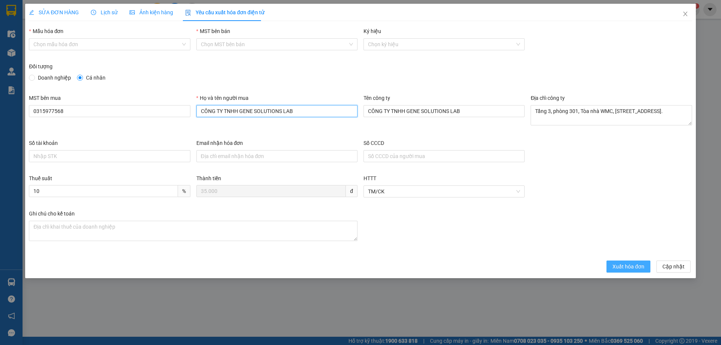
type input "CÔNG TY TNHH GENE SOLUTIONS LAB"
click at [632, 263] on span "Xuất hóa đơn" at bounding box center [629, 267] width 32 height 8
click at [46, 43] on input "Mẫu hóa đơn" at bounding box center [106, 44] width 147 height 11
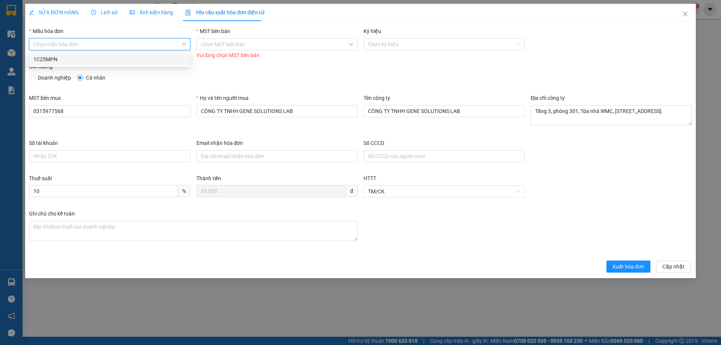
click at [45, 59] on div "1C25MPN" at bounding box center [109, 59] width 152 height 8
type input "8"
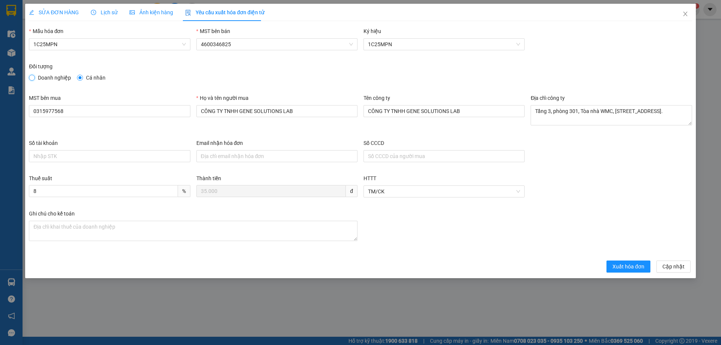
drag, startPoint x: 32, startPoint y: 77, endPoint x: 96, endPoint y: 204, distance: 142.1
click at [32, 78] on input "Doanh nghiệp" at bounding box center [31, 77] width 5 height 5
radio input "true"
radio input "false"
click at [627, 268] on span "Xuất hóa đơn" at bounding box center [629, 267] width 32 height 8
